Goal: Task Accomplishment & Management: Manage account settings

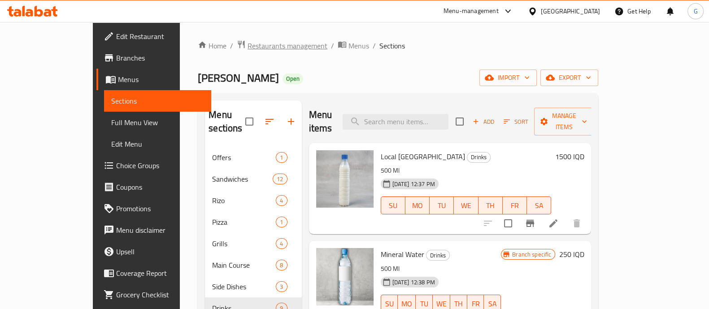
click at [247, 44] on span "Restaurants management" at bounding box center [287, 45] width 80 height 11
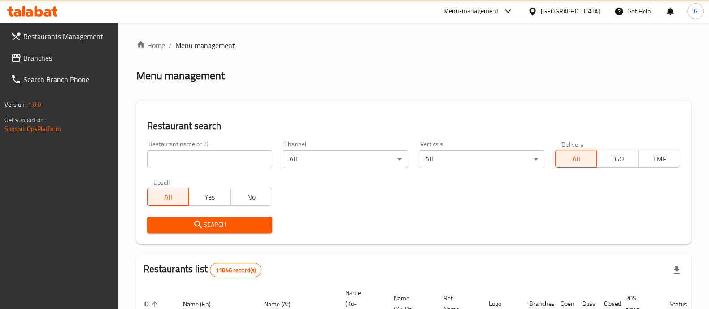
click at [215, 158] on div at bounding box center [354, 154] width 709 height 309
click at [212, 156] on input "search" at bounding box center [209, 159] width 125 height 18
type input "gas abush"
click button "Search" at bounding box center [209, 225] width 125 height 17
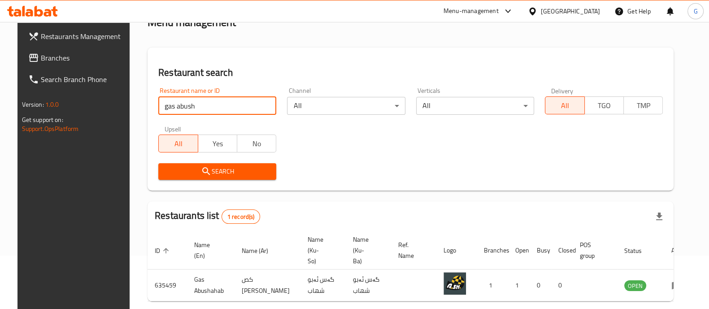
scroll to position [83, 0]
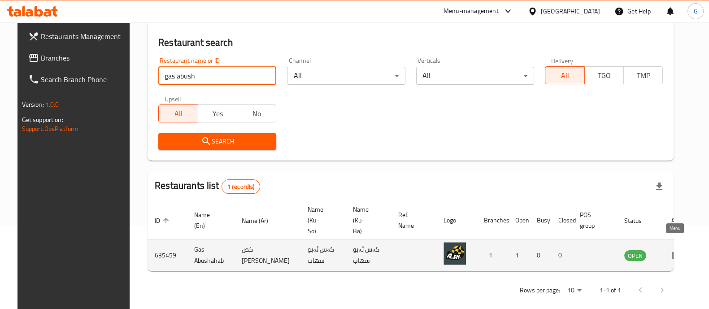
click at [677, 250] on icon "enhanced table" at bounding box center [676, 255] width 11 height 11
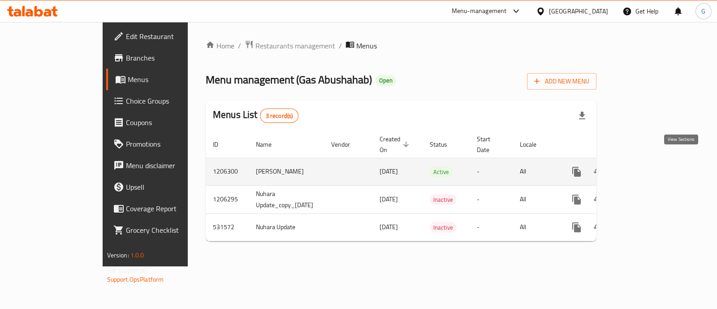
click at [646, 168] on icon "enhanced table" at bounding box center [641, 172] width 8 height 8
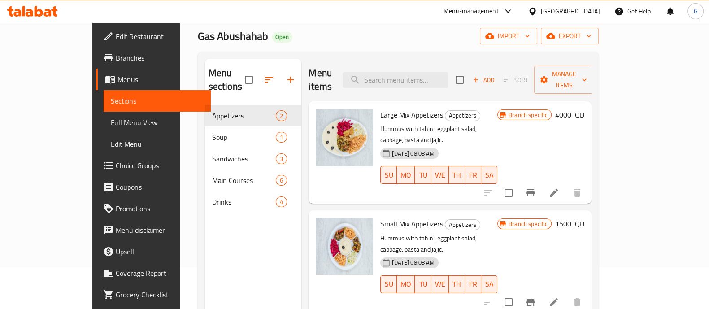
scroll to position [56, 0]
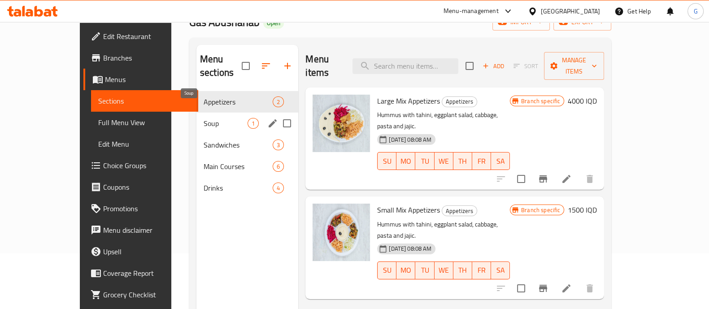
click at [204, 118] on span "Soup" at bounding box center [226, 123] width 44 height 11
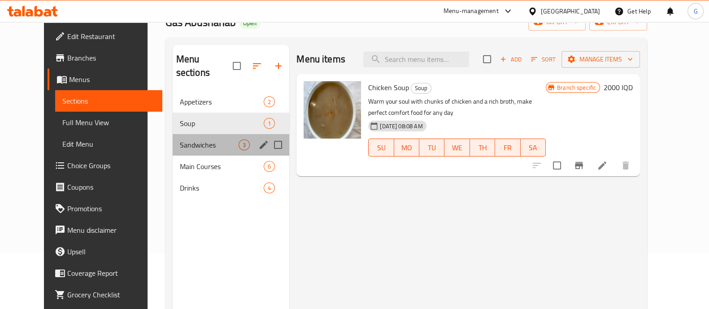
click at [208, 139] on div "Sandwiches 3" at bounding box center [231, 145] width 117 height 22
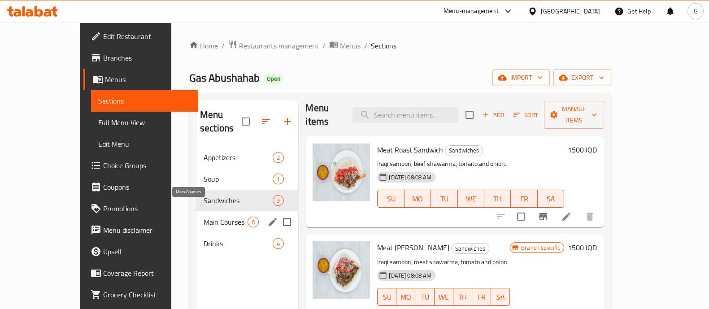
click at [204, 217] on span "Main Courses" at bounding box center [226, 222] width 44 height 11
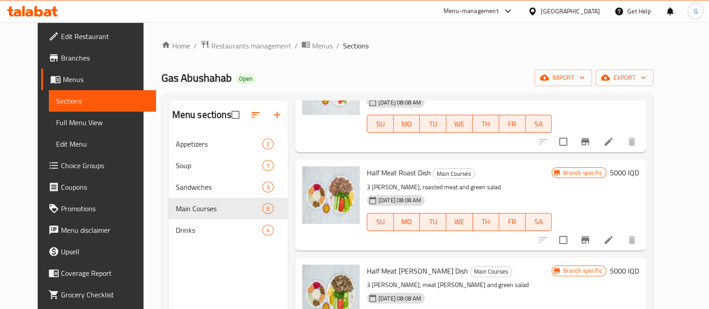
scroll to position [334, 0]
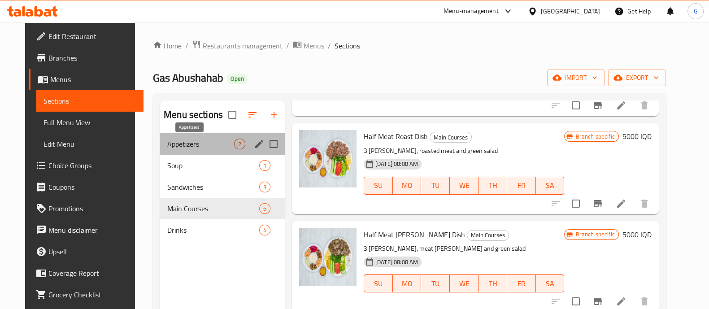
click at [199, 147] on span "Appetizers" at bounding box center [200, 144] width 67 height 11
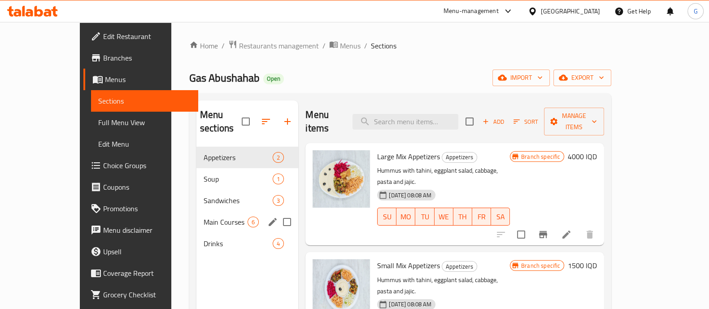
click at [204, 217] on span "Main Courses" at bounding box center [226, 222] width 44 height 11
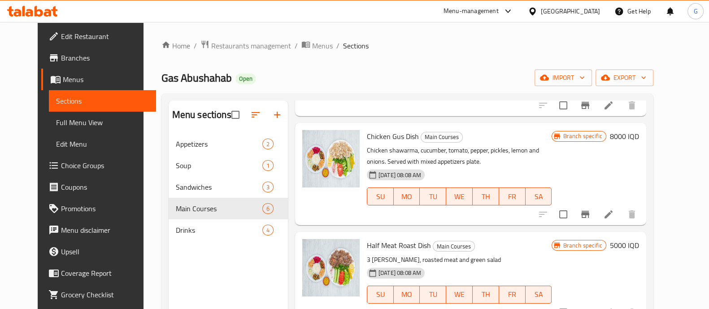
scroll to position [280, 0]
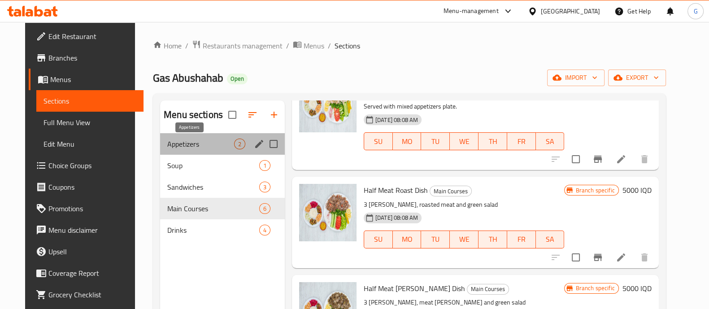
click at [212, 143] on span "Appetizers" at bounding box center [200, 144] width 67 height 11
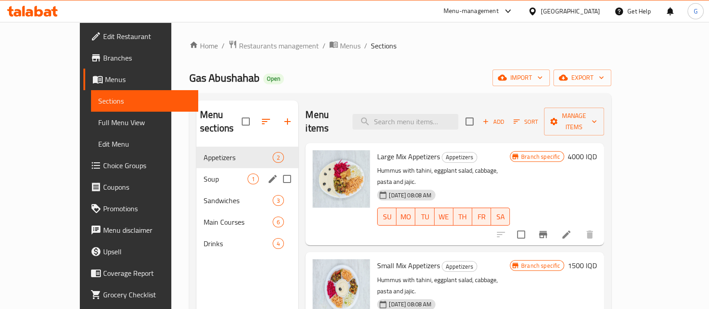
click at [204, 173] on span "Soup" at bounding box center [226, 178] width 44 height 11
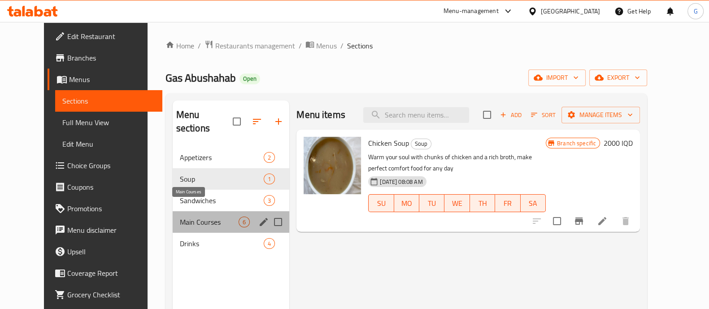
click at [181, 217] on span "Main Courses" at bounding box center [209, 222] width 59 height 11
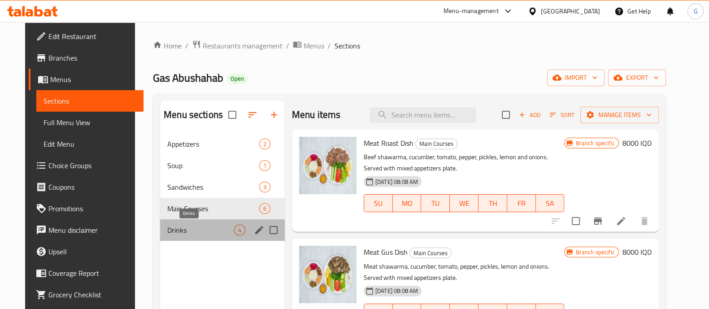
click at [169, 230] on span "Drinks" at bounding box center [200, 230] width 67 height 11
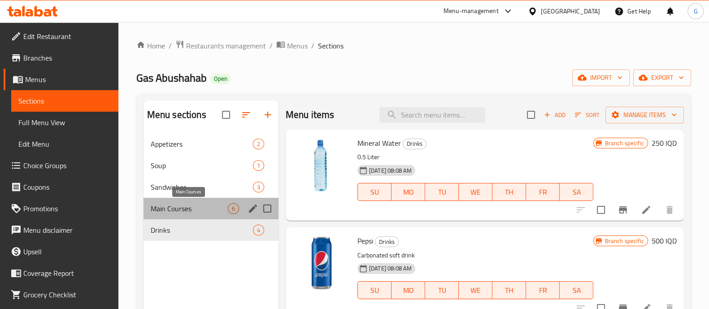
click at [186, 208] on span "Main Courses" at bounding box center [189, 208] width 77 height 11
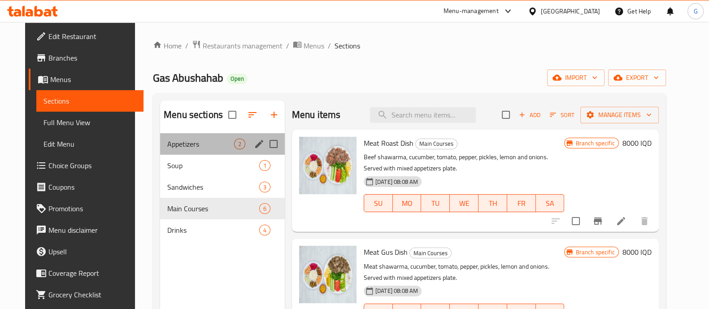
click at [197, 134] on div "Appetizers 2" at bounding box center [222, 144] width 125 height 22
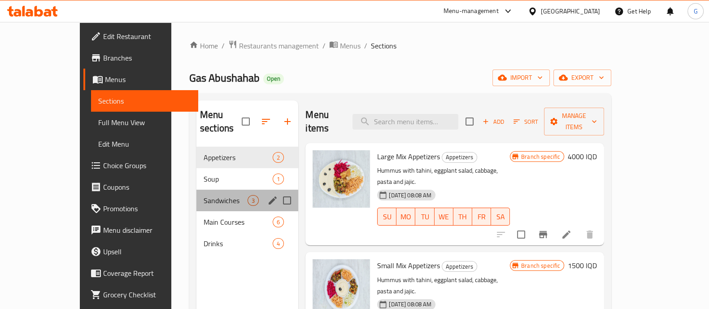
click at [196, 194] on div "Sandwiches 3" at bounding box center [247, 201] width 102 height 22
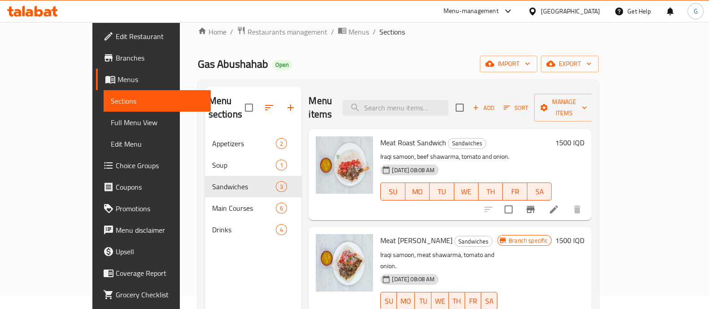
scroll to position [13, 0]
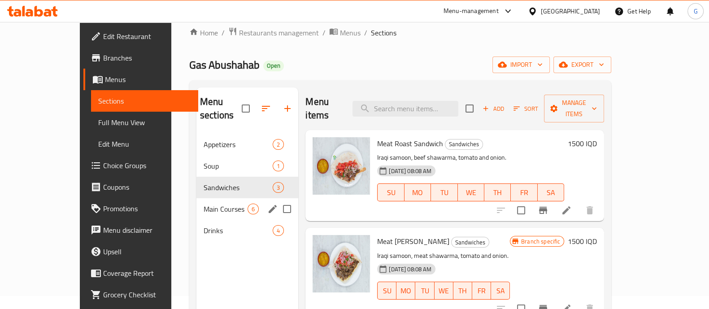
click at [204, 204] on span "Main Courses" at bounding box center [226, 209] width 44 height 11
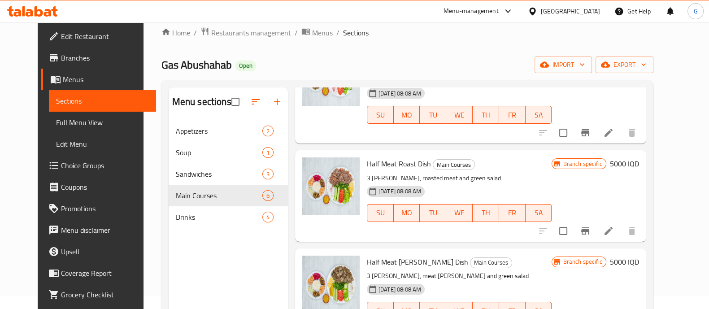
scroll to position [334, 0]
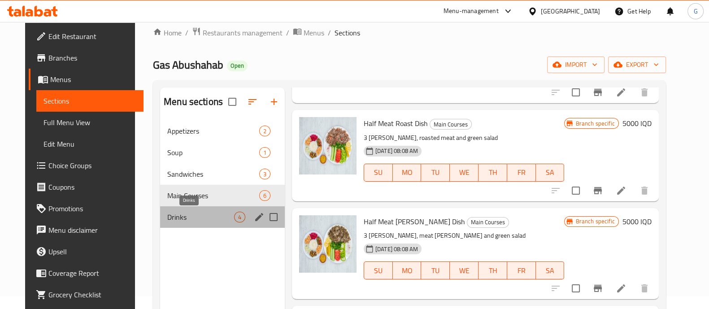
click at [198, 218] on span "Drinks" at bounding box center [200, 217] width 67 height 11
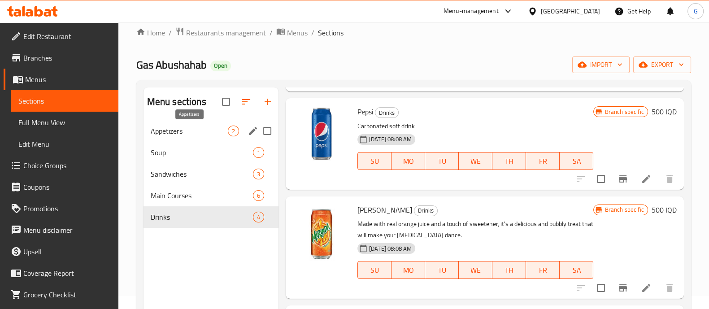
click at [177, 135] on span "Appetizers" at bounding box center [189, 131] width 77 height 11
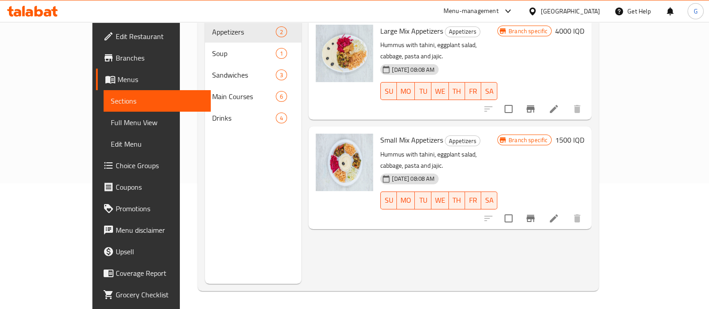
scroll to position [13, 0]
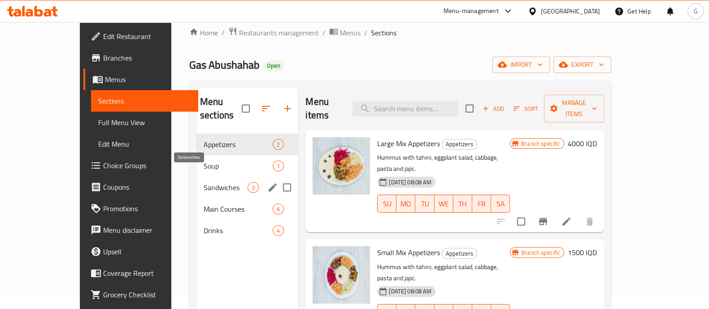
click at [204, 182] on span "Sandwiches" at bounding box center [226, 187] width 44 height 11
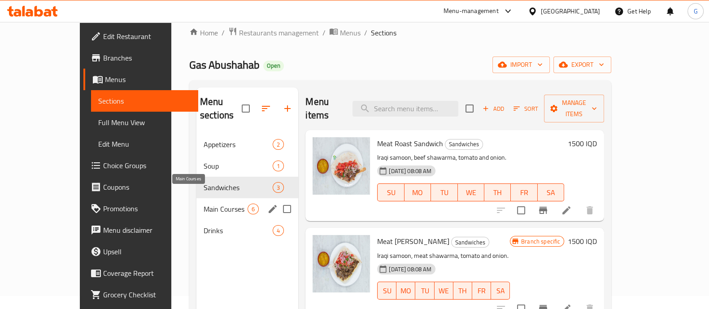
click at [204, 204] on span "Main Courses" at bounding box center [226, 209] width 44 height 11
